Goal: Task Accomplishment & Management: Use online tool/utility

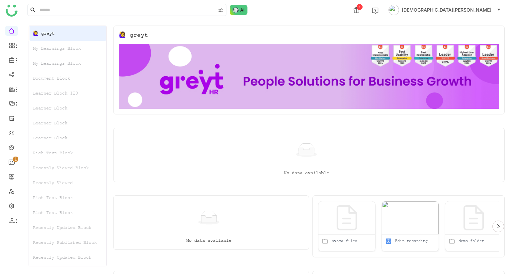
scroll to position [5, 0]
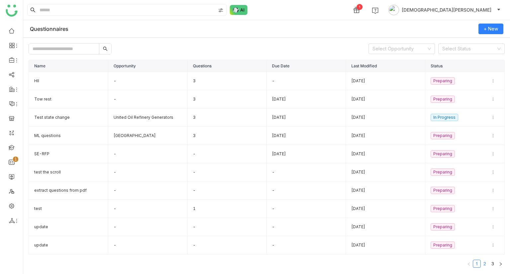
click at [484, 261] on link "2" at bounding box center [484, 263] width 7 height 7
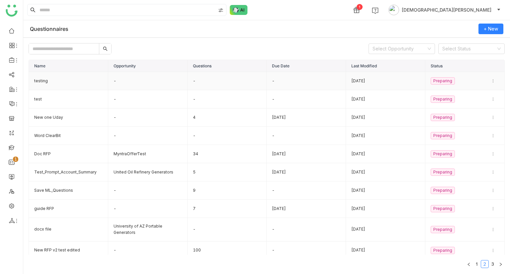
click at [224, 81] on td "-" at bounding box center [227, 81] width 79 height 18
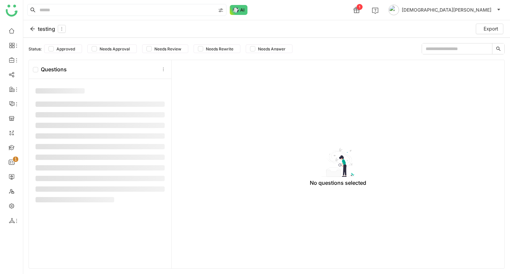
click at [211, 81] on div "No questions selected" at bounding box center [338, 166] width 325 height 203
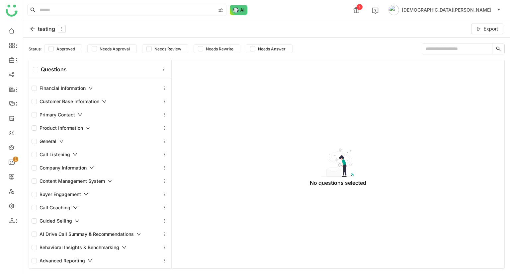
click at [32, 29] on icon at bounding box center [32, 29] width 4 height 4
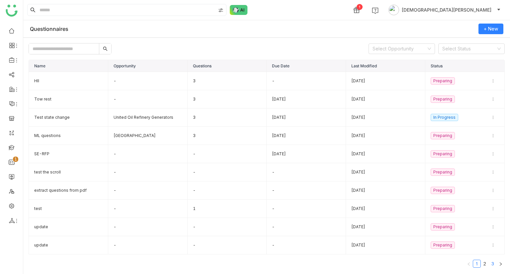
click at [494, 263] on link "3" at bounding box center [492, 263] width 7 height 7
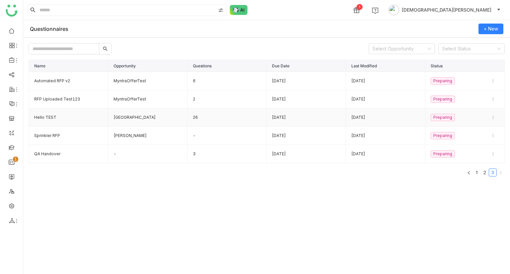
click at [122, 115] on td "University of AZ SLA" at bounding box center [147, 118] width 79 height 18
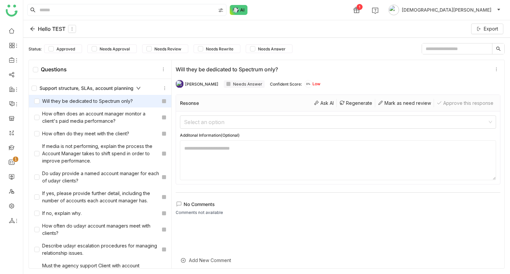
click at [93, 103] on div "Will they be dedicated to Spectrum only?" at bounding box center [83, 101] width 99 height 7
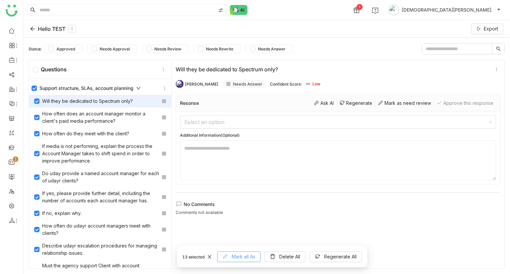
click at [246, 254] on span "Mark all As" at bounding box center [244, 256] width 24 height 7
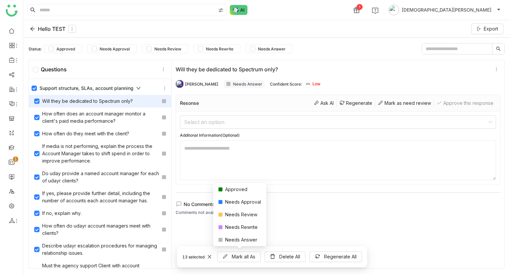
click at [299, 223] on div at bounding box center [338, 248] width 325 height 51
click at [208, 255] on icon at bounding box center [209, 257] width 5 height 5
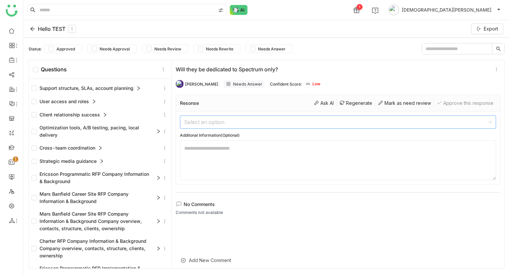
click at [199, 125] on input at bounding box center [336, 122] width 304 height 13
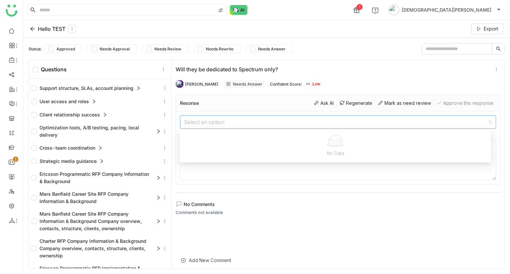
click at [272, 211] on div "No Comments Comments not available" at bounding box center [338, 208] width 325 height 15
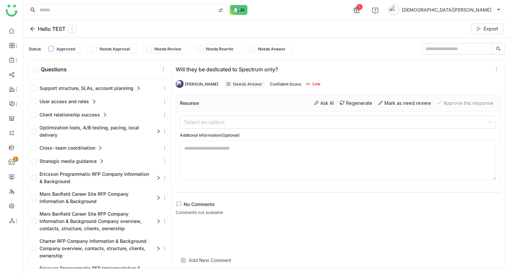
click at [56, 48] on span "Approved" at bounding box center [66, 48] width 24 height 5
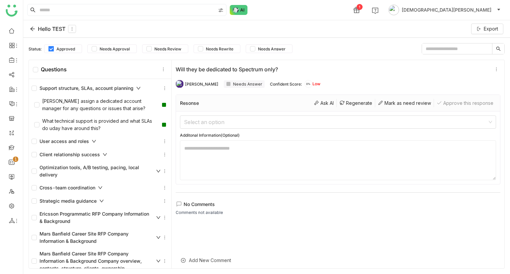
click at [56, 48] on span "Approved" at bounding box center [66, 48] width 24 height 5
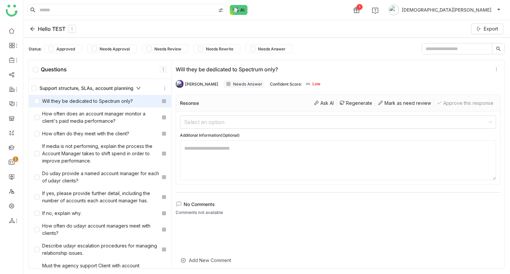
click at [162, 70] on icon at bounding box center [163, 69] width 5 height 5
click at [162, 97] on div "Add Question" at bounding box center [163, 97] width 48 height 13
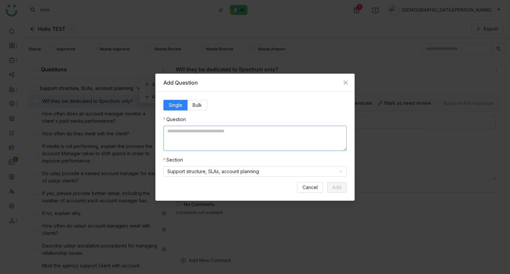
click at [176, 134] on textarea at bounding box center [254, 138] width 183 height 25
click at [344, 83] on icon "Close" at bounding box center [346, 82] width 4 height 4
